Goal: Information Seeking & Learning: Learn about a topic

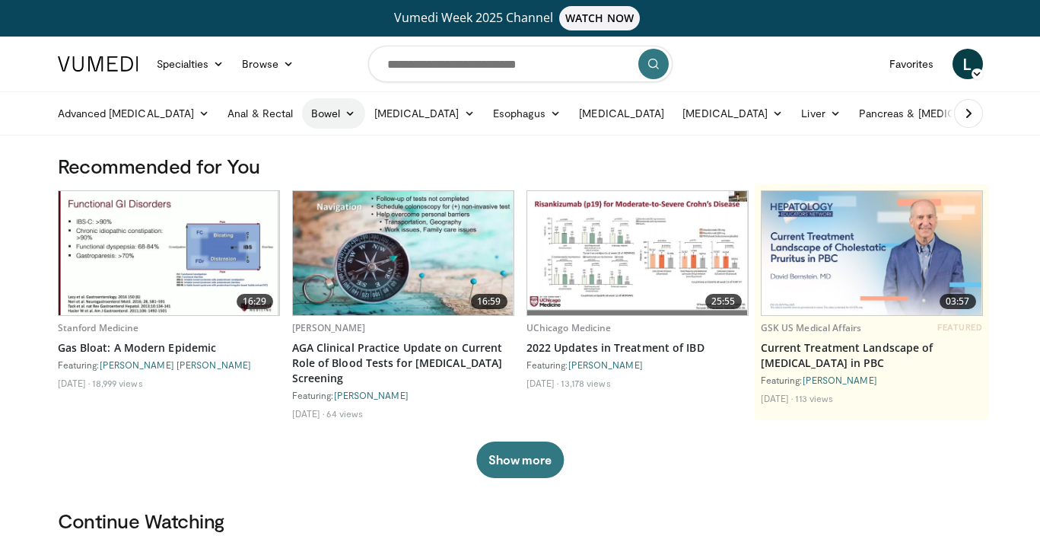
click at [310, 119] on link "Bowel" at bounding box center [333, 113] width 62 height 30
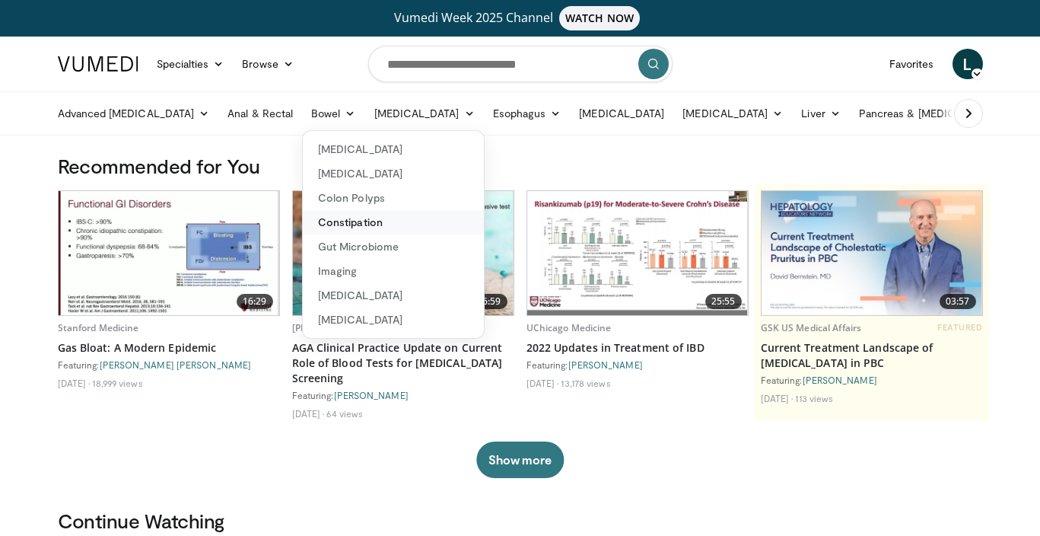
click at [310, 220] on link "Constipation" at bounding box center [393, 222] width 181 height 24
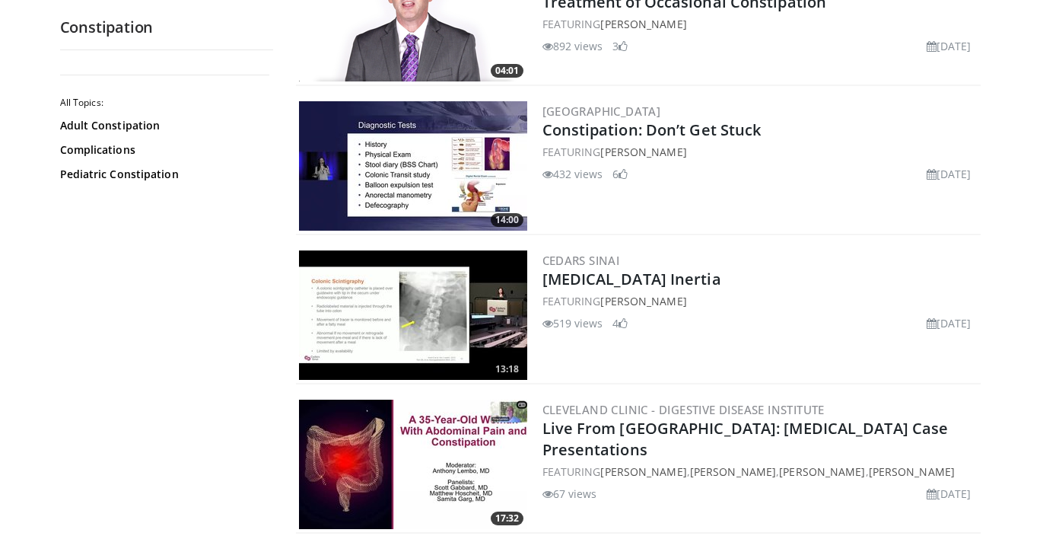
scroll to position [853, 0]
click at [576, 280] on link "[MEDICAL_DATA] Inertia" at bounding box center [632, 279] width 179 height 21
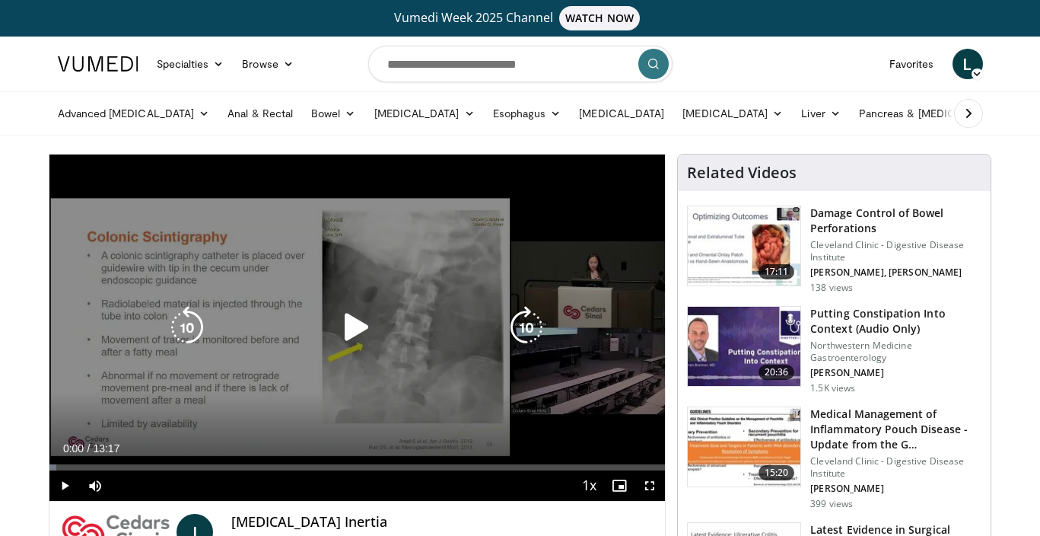
click at [352, 322] on icon "Video Player" at bounding box center [357, 327] width 43 height 43
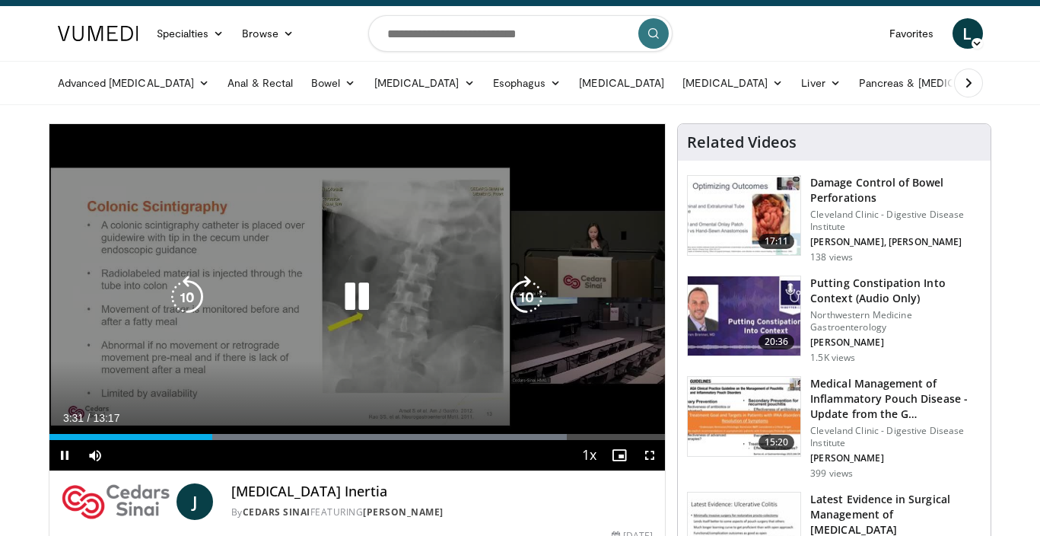
scroll to position [36, 0]
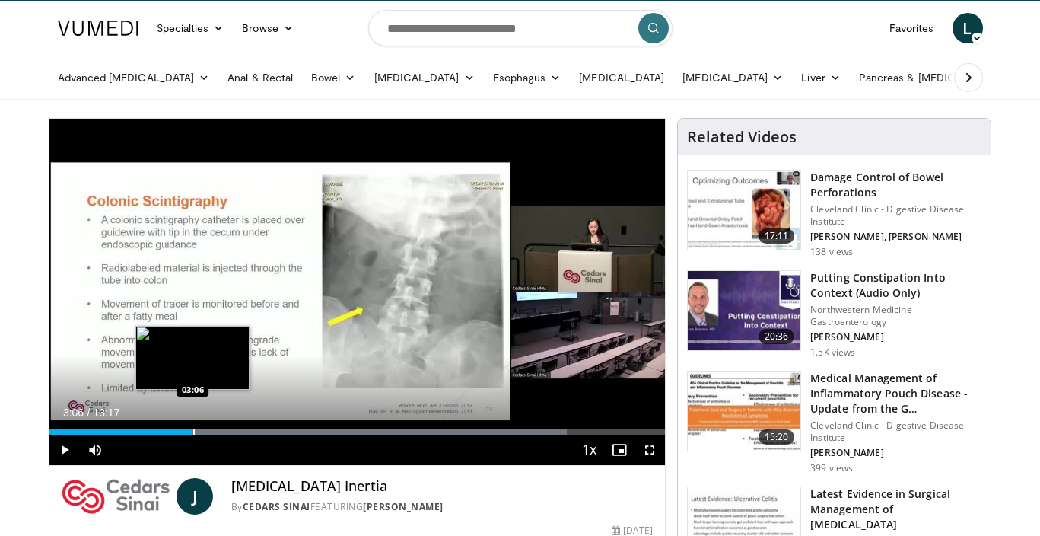
click at [193, 428] on div "Progress Bar" at bounding box center [194, 431] width 2 height 6
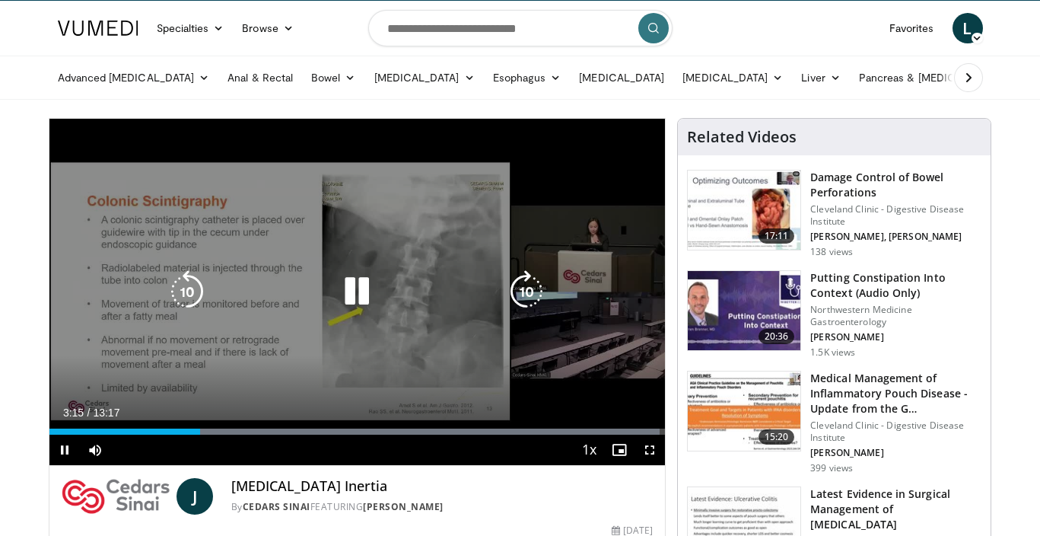
click at [572, 394] on div "10 seconds Tap to unmute" at bounding box center [357, 292] width 616 height 346
click at [364, 291] on icon "Video Player" at bounding box center [357, 291] width 43 height 43
click at [358, 298] on icon "Video Player" at bounding box center [357, 291] width 43 height 43
